Goal: Task Accomplishment & Management: Manage account settings

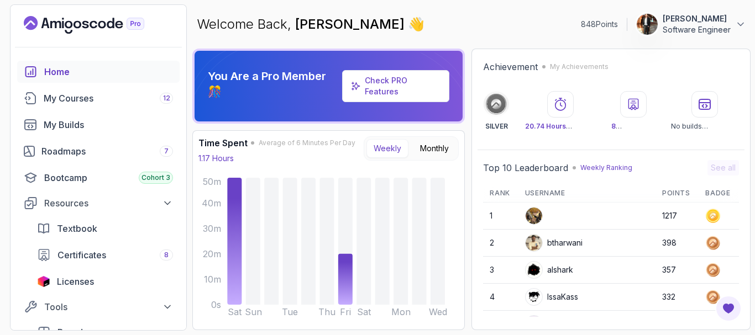
click at [729, 29] on p "Software Engineer" at bounding box center [697, 29] width 68 height 11
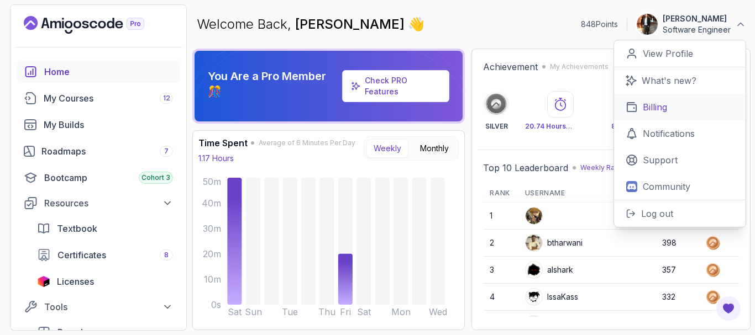
click at [657, 106] on p "Billing" at bounding box center [655, 107] width 24 height 13
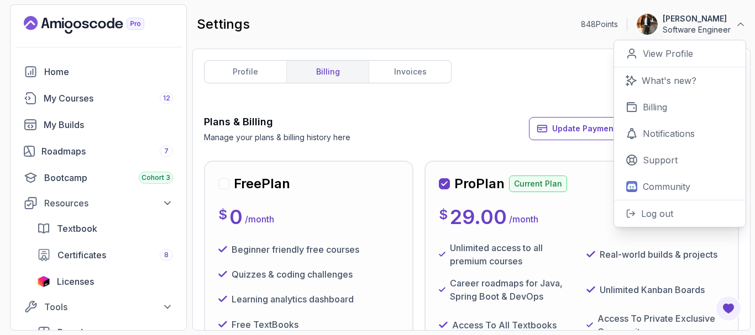
click at [548, 125] on icon "button" at bounding box center [542, 128] width 12 height 11
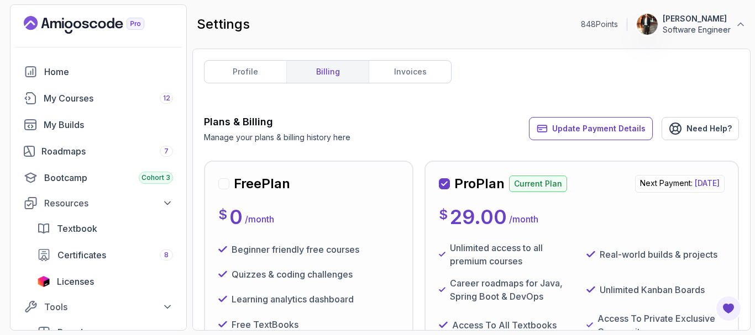
click at [548, 66] on div "profile billing invoices Plans & Billing Manage your plans & billing history he…" at bounding box center [471, 189] width 535 height 259
click at [669, 51] on p "View Profile" at bounding box center [668, 53] width 50 height 13
click at [528, 98] on div "profile billing invoices Plans & Billing Manage your plans & billing history he…" at bounding box center [471, 189] width 535 height 259
